Goal: Task Accomplishment & Management: Manage account settings

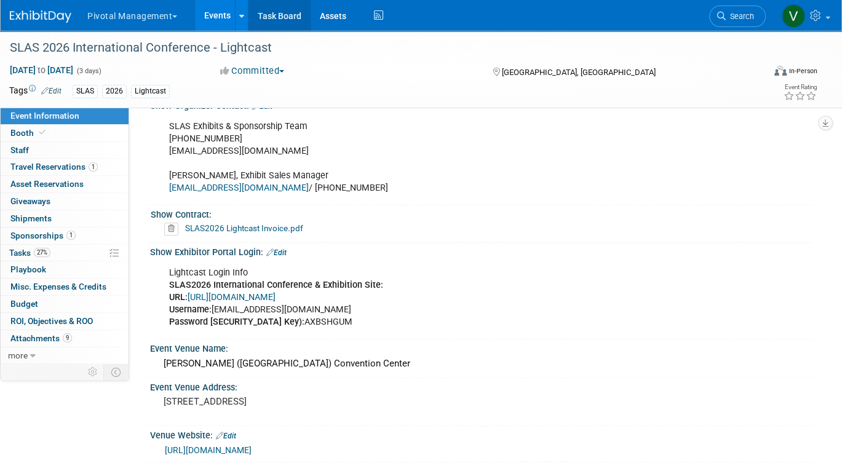
click at [278, 15] on link "Task Board" at bounding box center [280, 15] width 62 height 31
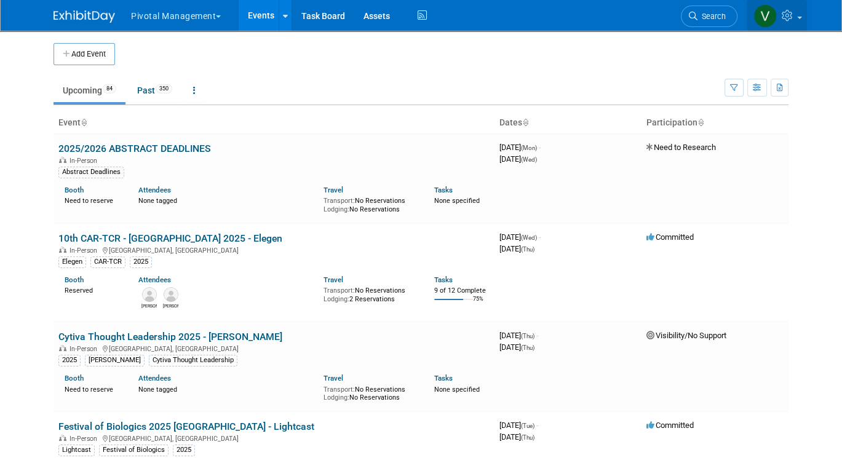
click at [795, 17] on icon at bounding box center [789, 15] width 14 height 11
